Goal: Task Accomplishment & Management: Complete application form

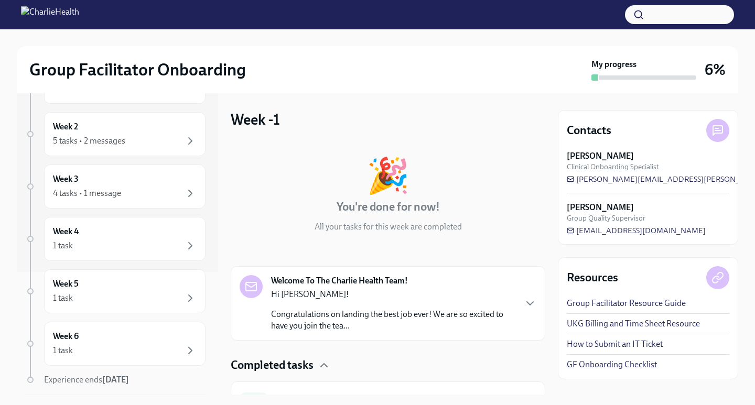
scroll to position [124, 0]
click at [157, 233] on div "Week 4 1 task" at bounding box center [125, 238] width 144 height 26
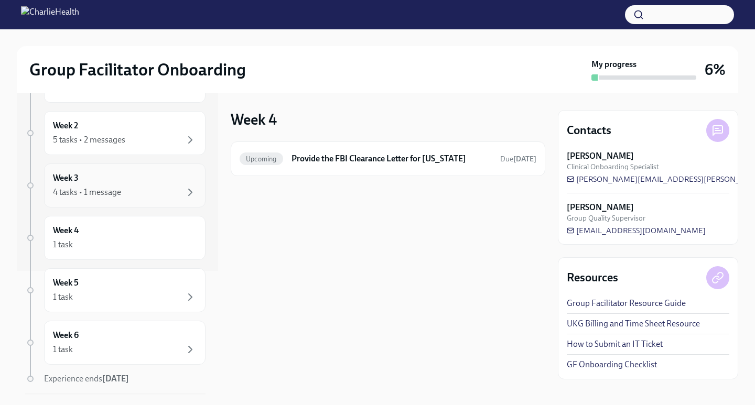
click at [172, 195] on div "4 tasks • 1 message" at bounding box center [125, 192] width 144 height 13
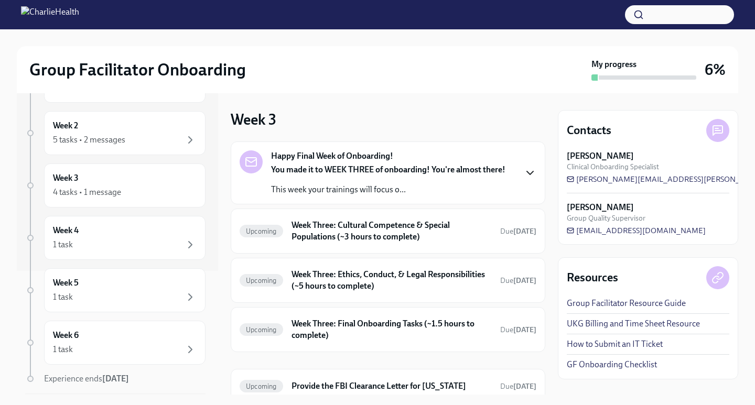
click at [526, 173] on icon "button" at bounding box center [530, 173] width 13 height 13
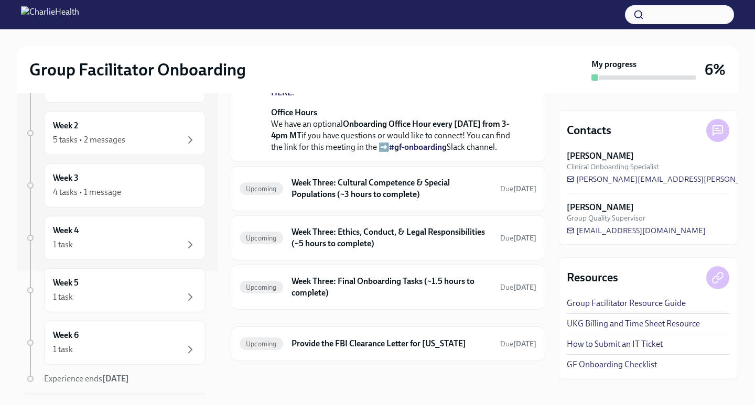
scroll to position [320, 0]
click at [480, 98] on strong "submit a ticket HERE" at bounding box center [384, 86] width 227 height 21
click at [156, 135] on div "5 tasks • 2 messages" at bounding box center [125, 140] width 144 height 13
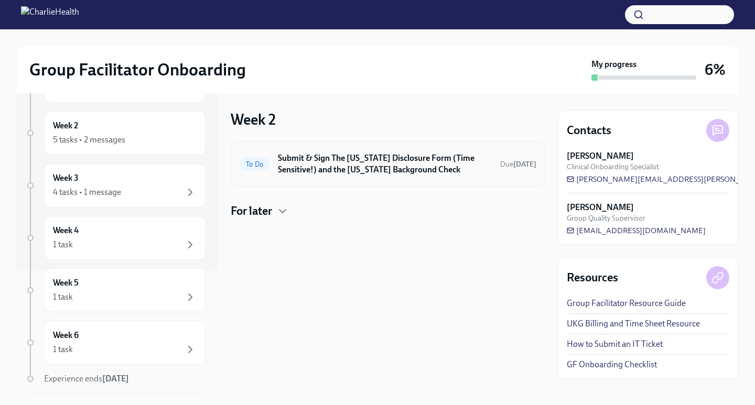
click at [388, 170] on h6 "Submit & Sign The [US_STATE] Disclosure Form (Time Sensitive!) and the [US_STAT…" at bounding box center [385, 164] width 214 height 23
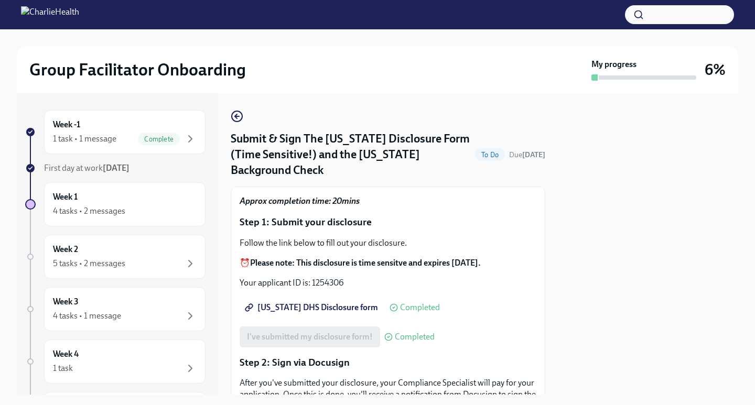
click at [673, 20] on button "button" at bounding box center [679, 14] width 109 height 19
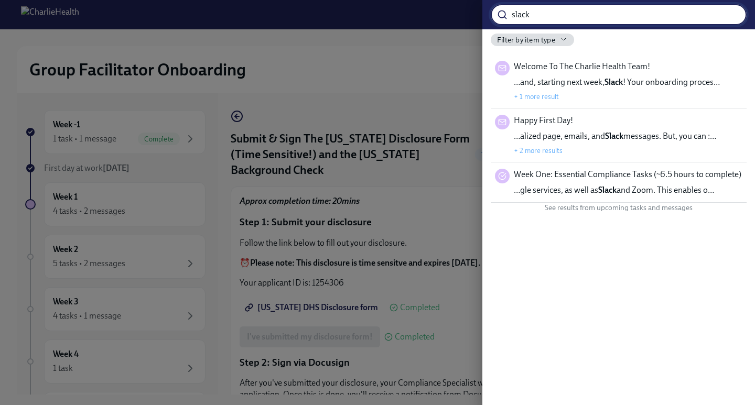
type input "slack"
drag, startPoint x: 572, startPoint y: 318, endPoint x: 567, endPoint y: 344, distance: 26.6
click at [567, 344] on div "slack ​ Filter by item type Welcome To The Charlie Health Team! …and, starting …" at bounding box center [618, 202] width 273 height 405
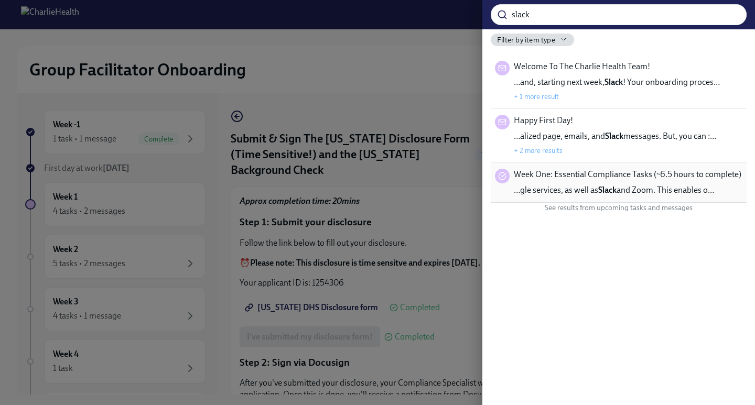
click at [551, 177] on span "Week One: Essential Compliance Tasks (~6.5 hours to complete)" at bounding box center [628, 175] width 228 height 12
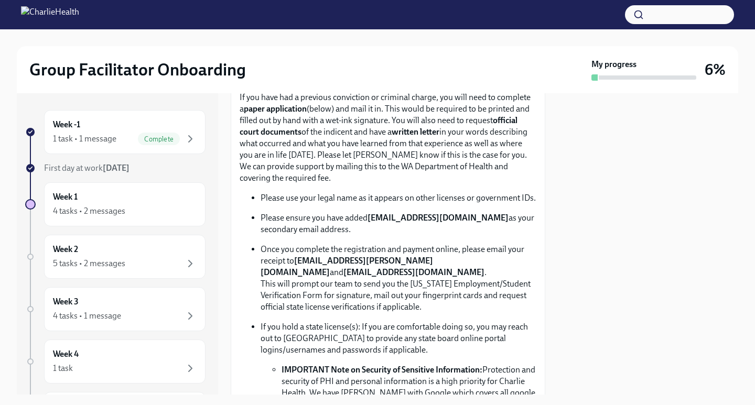
scroll to position [500, 0]
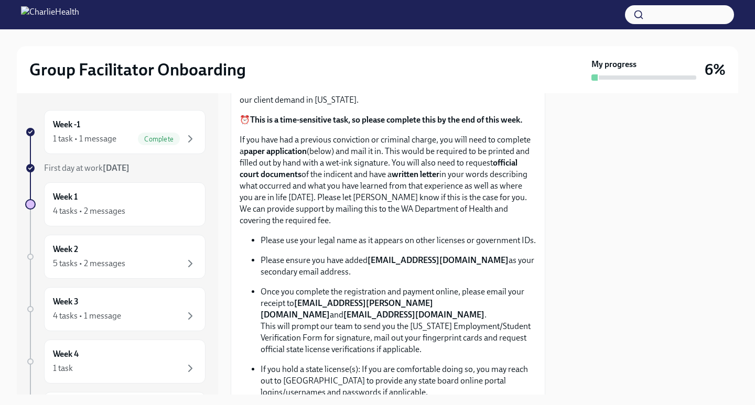
drag, startPoint x: 301, startPoint y: 430, endPoint x: 321, endPoint y: 427, distance: 19.7
click at [321, 405] on html "Group Facilitator Onboarding My progress 6% Week -1 1 task • 1 message Complete…" at bounding box center [377, 202] width 755 height 405
click at [383, 265] on strong "[EMAIL_ADDRESS][DOMAIN_NAME]" at bounding box center [438, 260] width 141 height 10
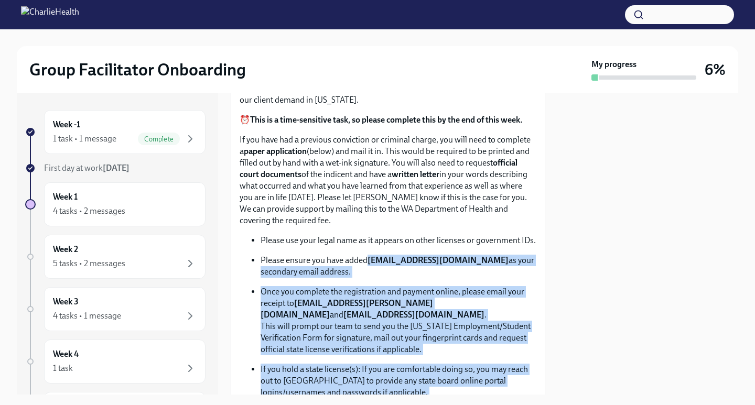
drag, startPoint x: 370, startPoint y: 279, endPoint x: 380, endPoint y: 428, distance: 149.2
click at [380, 405] on html "Group Facilitator Onboarding My progress 6% Week -1 1 task • 1 message Complete…" at bounding box center [377, 202] width 755 height 405
click at [427, 278] on p "Please ensure you have added [EMAIL_ADDRESS][DOMAIN_NAME] as your secondary ema…" at bounding box center [399, 266] width 276 height 23
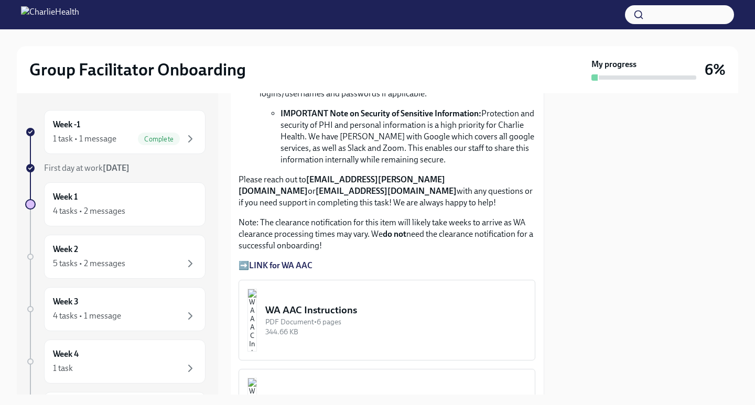
scroll to position [800, 1]
click at [255, 270] on strong "LINK for WA AAC" at bounding box center [280, 265] width 63 height 10
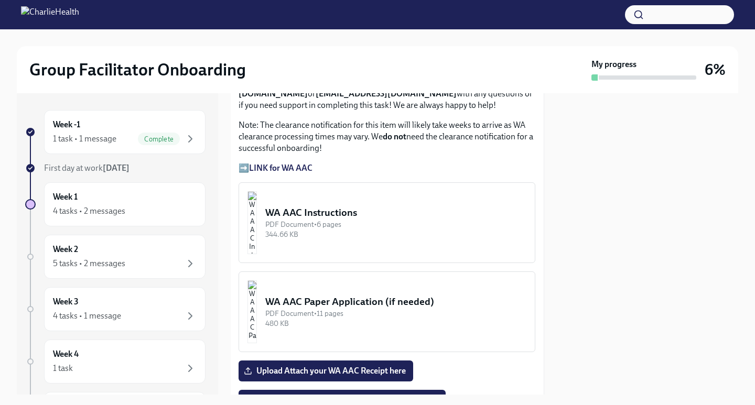
scroll to position [897, 1]
click at [257, 241] on img "button" at bounding box center [251, 222] width 9 height 63
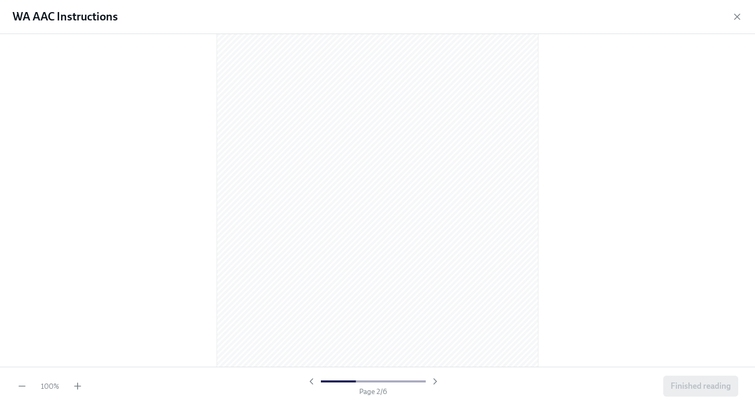
scroll to position [506, 0]
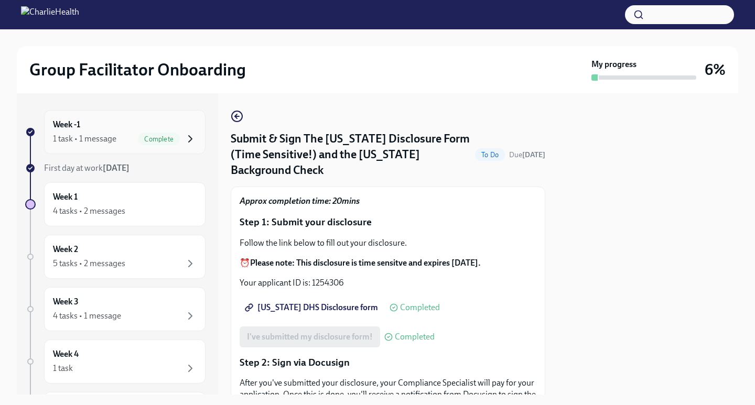
click at [189, 141] on icon "button" at bounding box center [190, 139] width 3 height 6
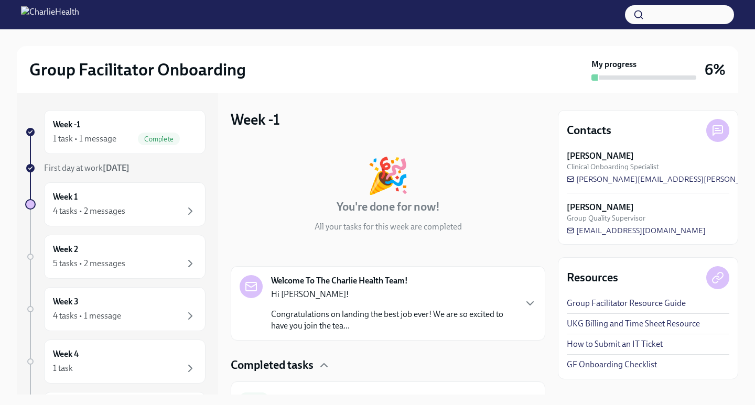
scroll to position [55, 0]
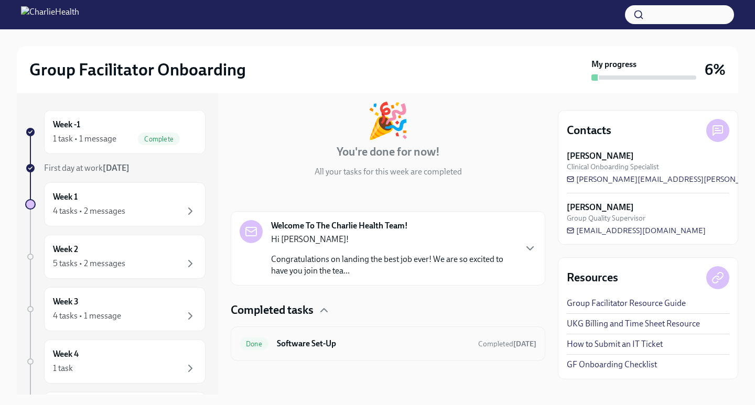
click at [286, 339] on h6 "Software Set-Up" at bounding box center [373, 344] width 193 height 12
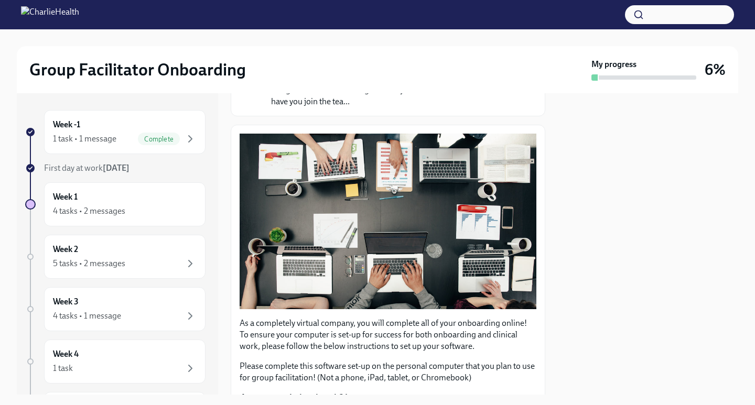
scroll to position [300, 0]
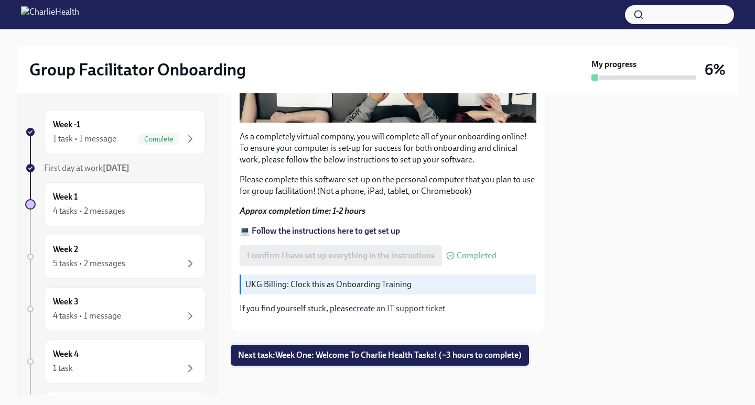
click at [242, 352] on span "Next task : Week One: Welcome To Charlie Health Tasks! (~3 hours to complete)" at bounding box center [380, 355] width 284 height 10
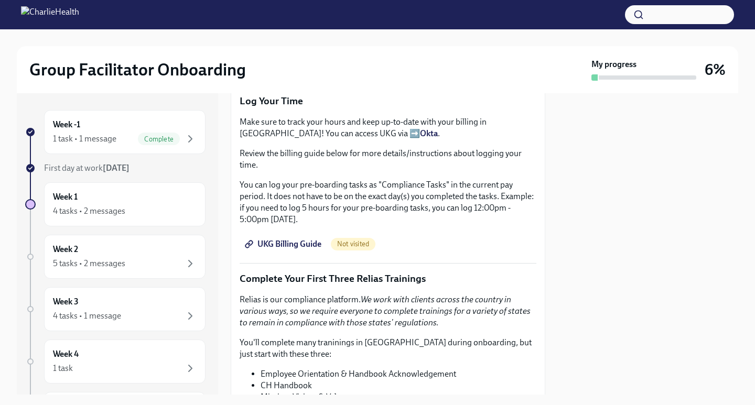
scroll to position [948, 0]
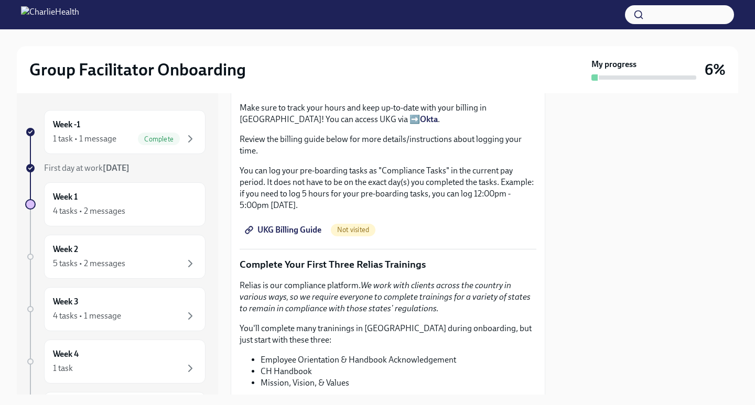
click at [307, 328] on p "You'll complete many traninings in [GEOGRAPHIC_DATA] during onboarding, but jus…" at bounding box center [388, 334] width 297 height 23
click at [306, 225] on span "UKG Billing Guide" at bounding box center [284, 230] width 74 height 10
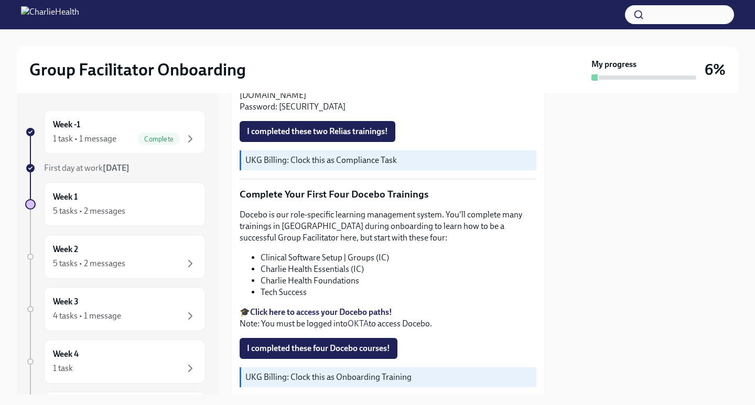
scroll to position [1341, 0]
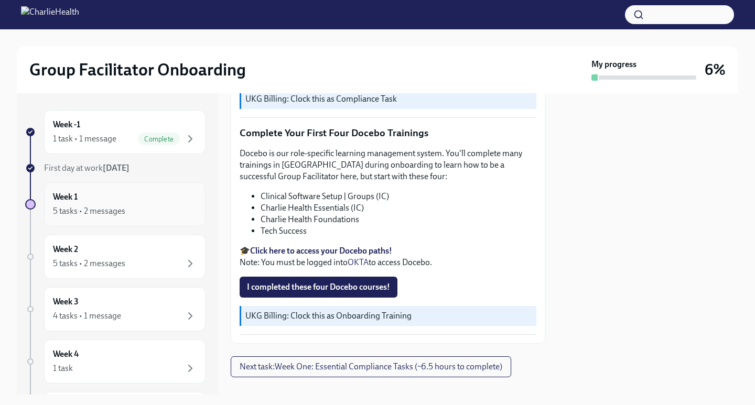
click at [158, 211] on div "5 tasks • 2 messages" at bounding box center [125, 211] width 144 height 13
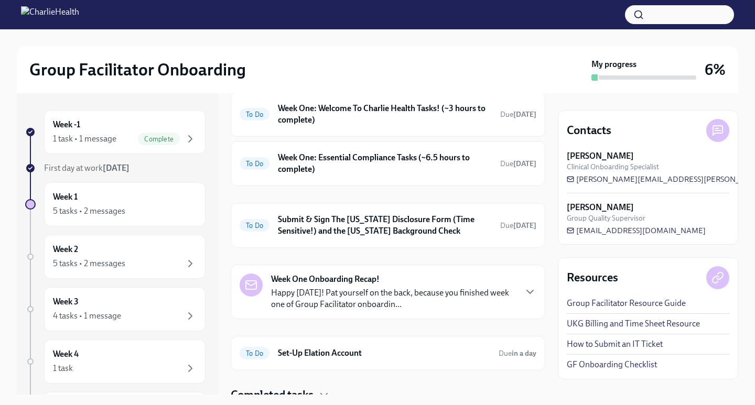
scroll to position [123, 0]
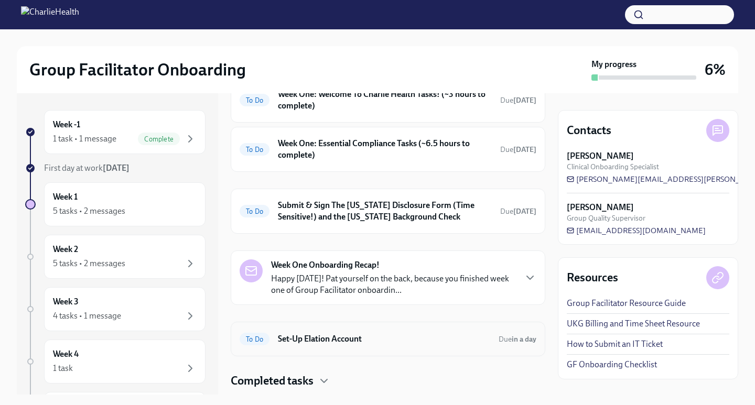
click at [354, 339] on h6 "Set-Up Elation Account" at bounding box center [384, 339] width 212 height 12
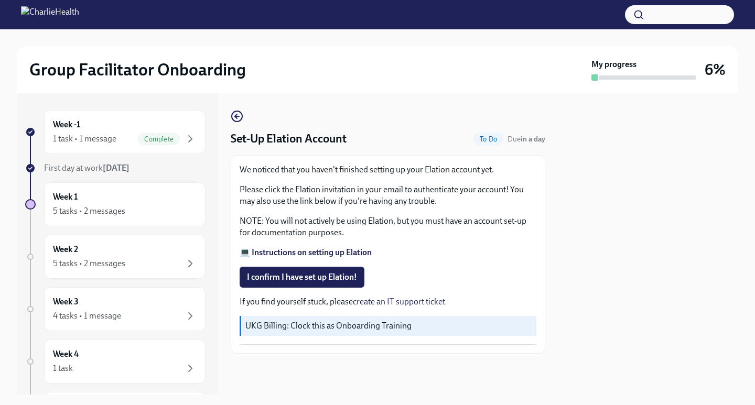
click at [354, 251] on strong "💻 Instructions on setting up Elation" at bounding box center [306, 252] width 132 height 10
click at [112, 133] on div "1 task • 1 message" at bounding box center [84, 139] width 63 height 12
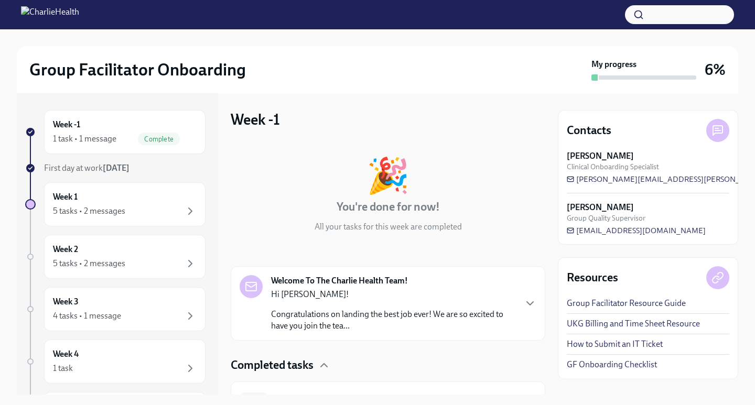
click at [434, 303] on div "Hi [PERSON_NAME]! Congratulations on landing the best job ever! We are so excit…" at bounding box center [393, 310] width 244 height 43
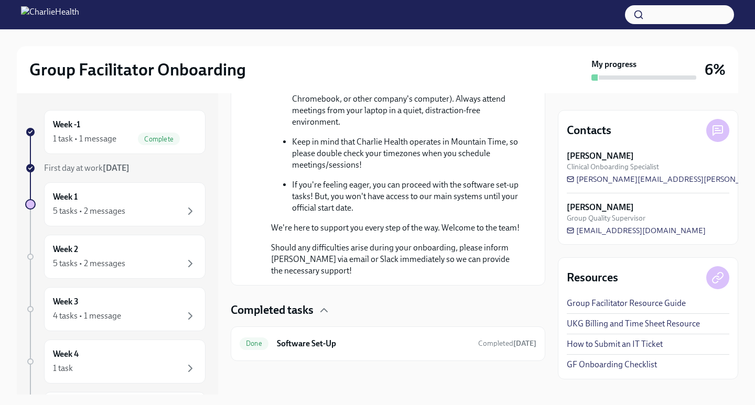
scroll to position [673, 0]
click at [311, 351] on div "Done Software Set-Up Completed [DATE]" at bounding box center [388, 344] width 297 height 17
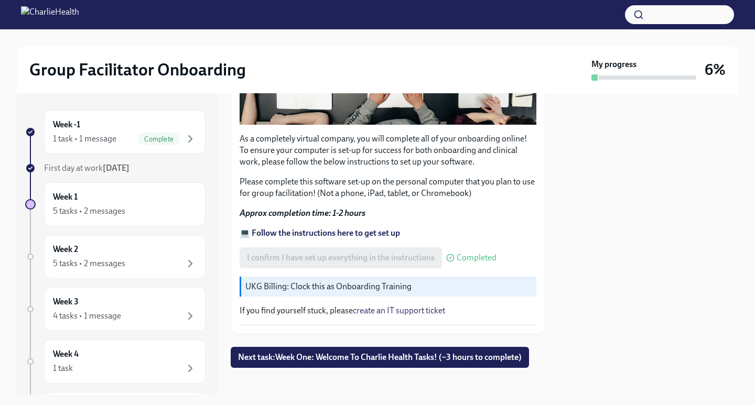
scroll to position [300, 0]
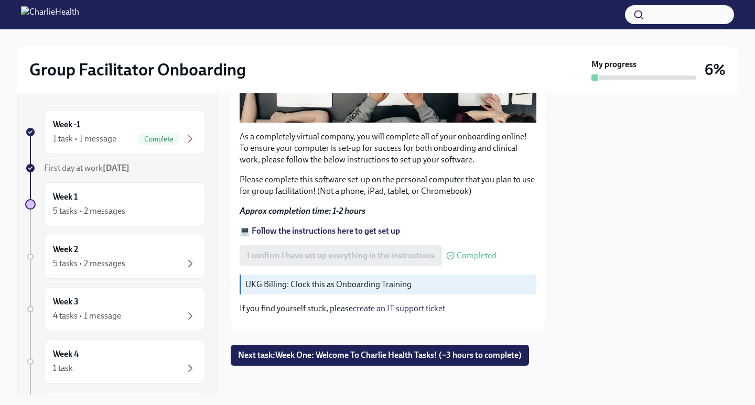
click at [363, 279] on p "UKG Billing: Clock this as Onboarding Training" at bounding box center [388, 285] width 287 height 12
click at [374, 350] on span "Next task : Week One: Welcome To Charlie Health Tasks! (~3 hours to complete)" at bounding box center [380, 355] width 284 height 10
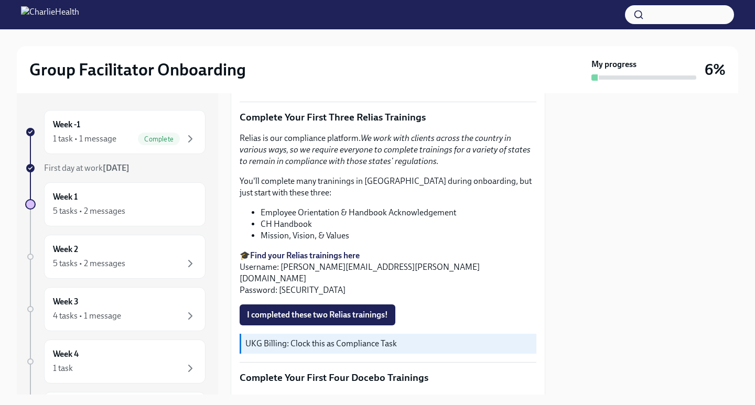
scroll to position [1098, 0]
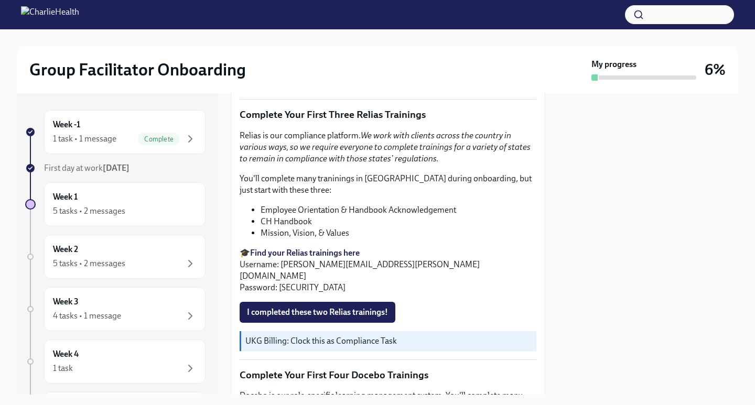
click at [319, 248] on strong "Find your Relias trainings here" at bounding box center [305, 253] width 110 height 10
